Goal: Task Accomplishment & Management: Manage account settings

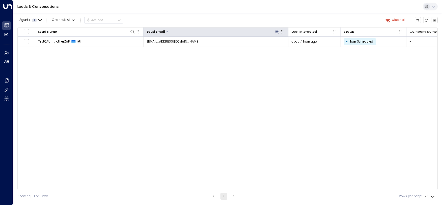
click at [277, 30] on icon at bounding box center [277, 32] width 5 height 5
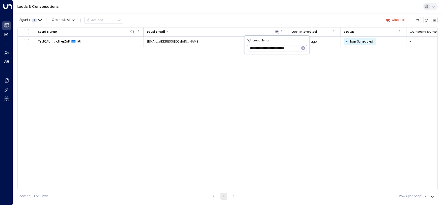
scroll to position [0, 1]
click at [304, 48] on icon "button" at bounding box center [304, 48] width 4 height 4
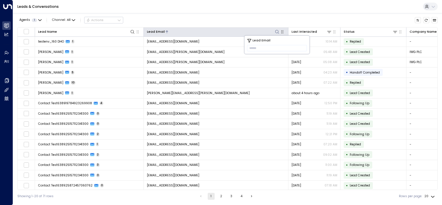
click at [266, 34] on div at bounding box center [222, 31] width 115 height 5
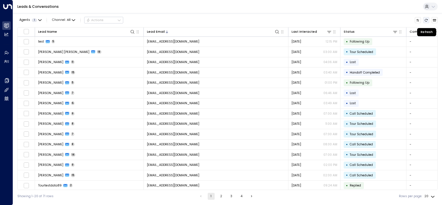
click at [425, 20] on icon "Refresh" at bounding box center [426, 20] width 3 height 3
click at [329, 31] on icon at bounding box center [329, 32] width 5 height 5
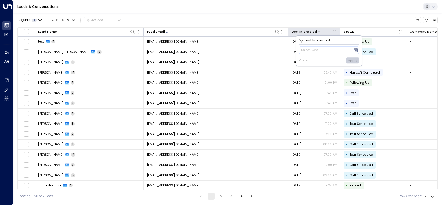
click at [317, 31] on icon at bounding box center [318, 31] width 3 height 3
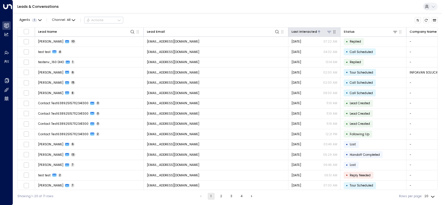
click at [317, 33] on icon at bounding box center [318, 31] width 3 height 3
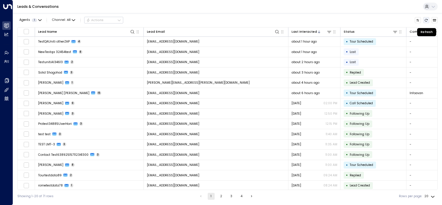
click at [426, 21] on icon "Refresh" at bounding box center [426, 20] width 3 height 3
click at [426, 20] on icon "Refresh" at bounding box center [426, 20] width 3 height 3
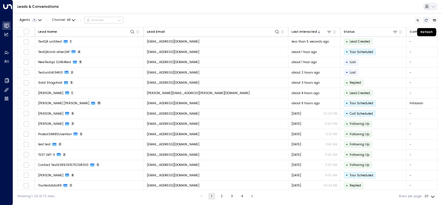
click at [425, 21] on icon "Refresh" at bounding box center [426, 20] width 3 height 3
click at [425, 19] on icon "There are new threads available. Refresh the grid to view the latest updates." at bounding box center [426, 20] width 3 height 3
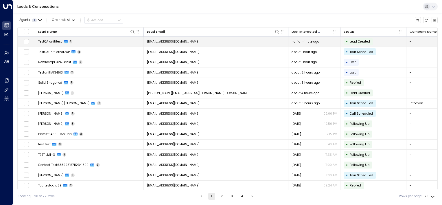
click at [209, 42] on td "[EMAIL_ADDRESS][DOMAIN_NAME]" at bounding box center [216, 42] width 145 height 10
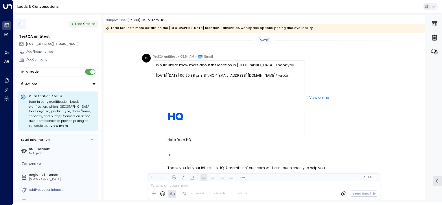
click at [21, 23] on icon "button" at bounding box center [21, 24] width 6 height 6
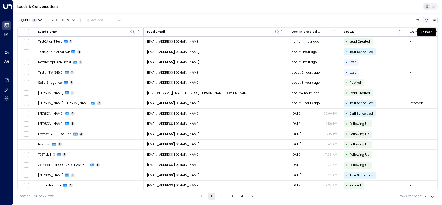
click at [425, 20] on icon "Refresh" at bounding box center [426, 20] width 3 height 3
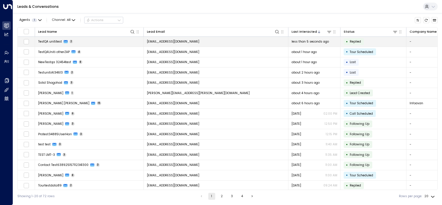
click at [220, 43] on td "[EMAIL_ADDRESS][DOMAIN_NAME]" at bounding box center [216, 42] width 145 height 10
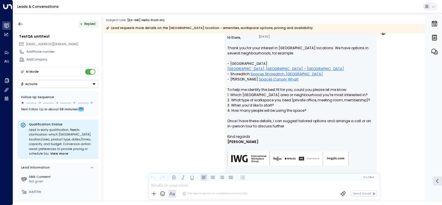
scroll to position [393, 0]
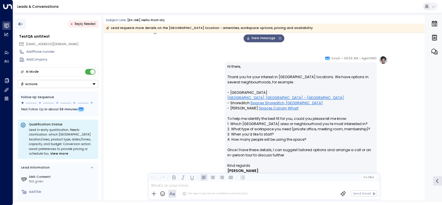
click at [19, 23] on icon "button" at bounding box center [21, 24] width 4 height 4
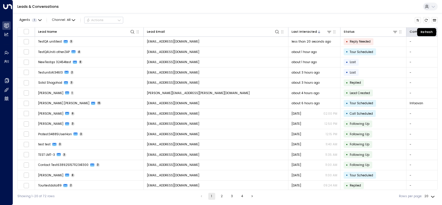
click at [427, 20] on icon "Refresh" at bounding box center [426, 20] width 3 height 3
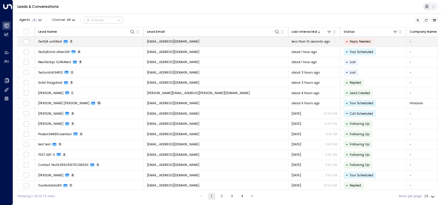
click at [257, 43] on td "[EMAIL_ADDRESS][DOMAIN_NAME]" at bounding box center [216, 42] width 145 height 10
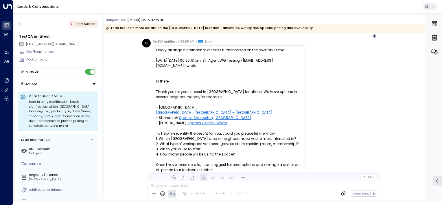
scroll to position [535, 0]
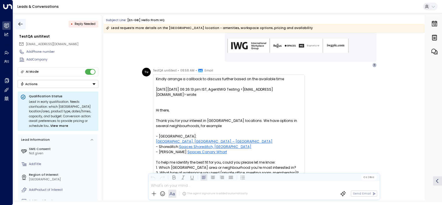
click at [19, 24] on icon "button" at bounding box center [21, 24] width 6 height 6
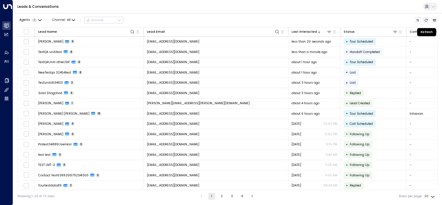
click at [425, 20] on icon "Refresh" at bounding box center [426, 20] width 3 height 3
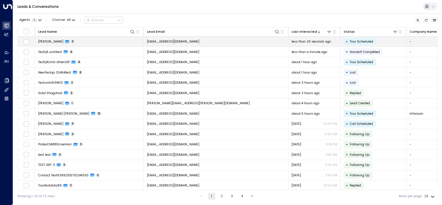
click at [203, 43] on td "[EMAIL_ADDRESS][DOMAIN_NAME]" at bounding box center [216, 42] width 145 height 10
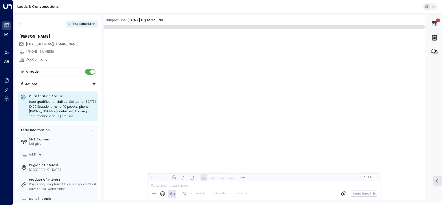
scroll to position [851, 0]
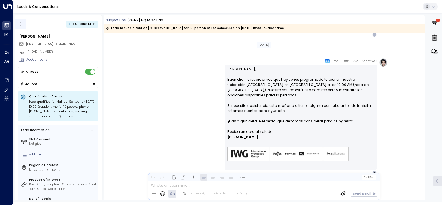
click at [21, 23] on icon "button" at bounding box center [21, 24] width 6 height 6
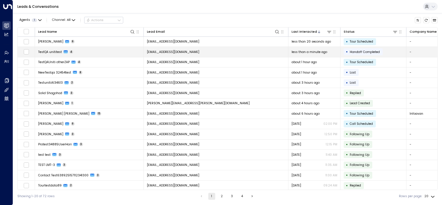
click at [260, 53] on td "[EMAIL_ADDRESS][DOMAIN_NAME]" at bounding box center [216, 52] width 145 height 10
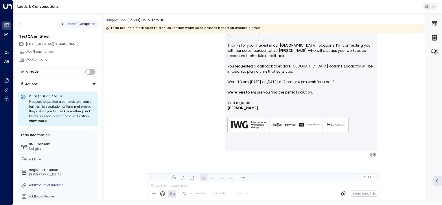
scroll to position [766, 0]
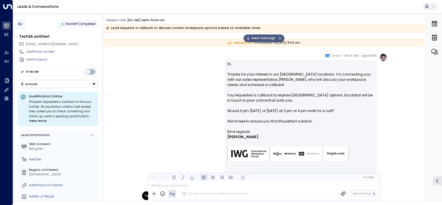
click at [20, 21] on icon "button" at bounding box center [21, 24] width 6 height 6
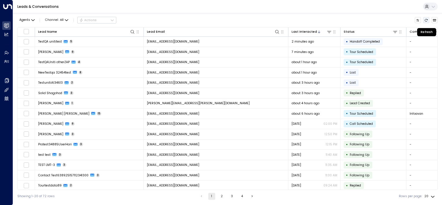
click at [426, 21] on icon "Refresh" at bounding box center [426, 20] width 3 height 3
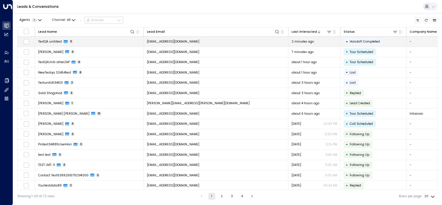
click at [227, 43] on td "[EMAIL_ADDRESS][DOMAIN_NAME]" at bounding box center [216, 42] width 145 height 10
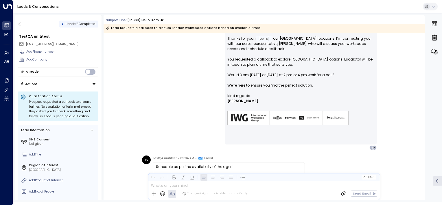
scroll to position [783, 0]
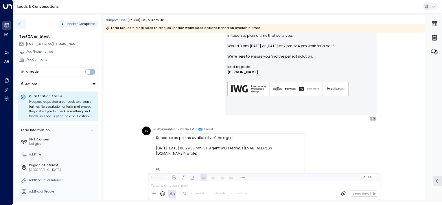
click at [22, 24] on icon "button" at bounding box center [21, 24] width 6 height 6
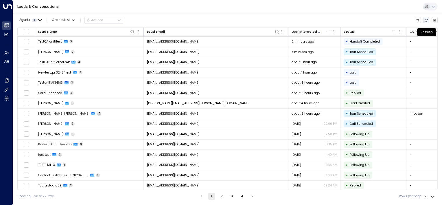
click at [427, 19] on icon "Refresh" at bounding box center [426, 20] width 3 height 3
click at [427, 20] on icon "Refresh" at bounding box center [426, 20] width 3 height 3
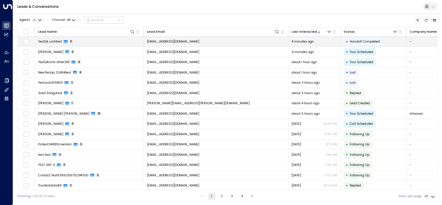
click at [117, 41] on td "TestQA unititest 5" at bounding box center [89, 42] width 109 height 10
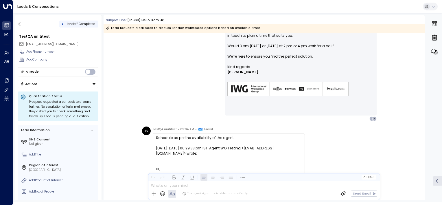
scroll to position [754, 0]
